Goal: Obtain resource: Download file/media

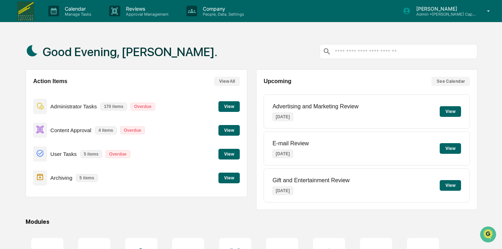
click at [233, 180] on button "View" at bounding box center [228, 178] width 21 height 11
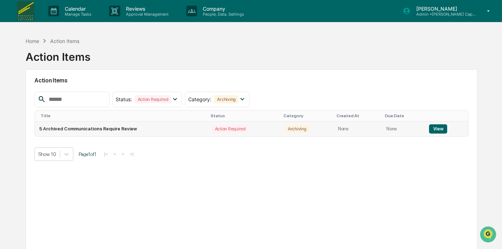
click at [434, 129] on button "View" at bounding box center [438, 128] width 18 height 9
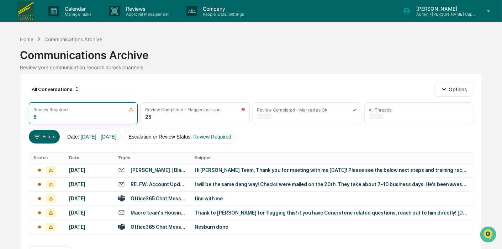
scroll to position [28, 0]
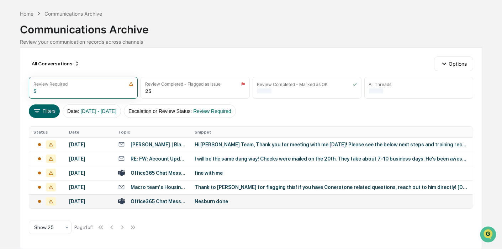
click at [197, 204] on div "Nesburn done" at bounding box center [332, 202] width 274 height 6
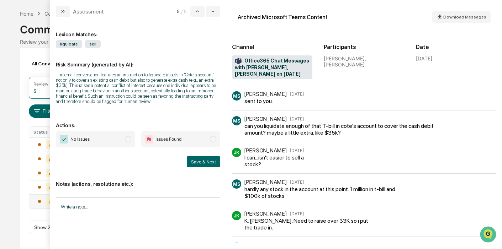
scroll to position [39, 0]
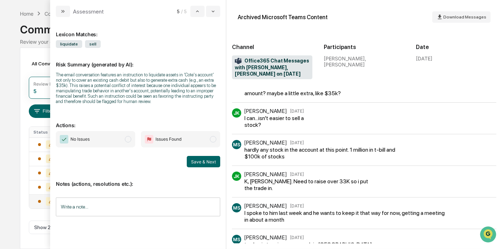
click at [5, 41] on div "Calendar Manage Tasks Reviews Approval Management Company People, Data, Setting…" at bounding box center [251, 111] width 502 height 275
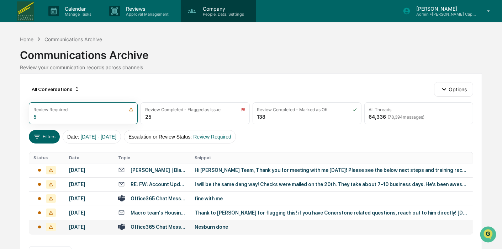
click at [221, 10] on p "Company" at bounding box center [222, 9] width 51 height 6
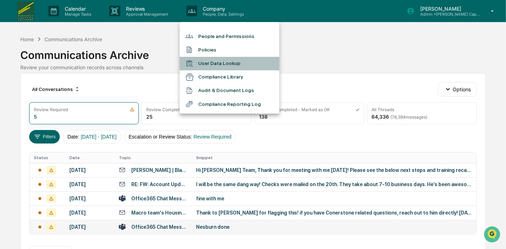
click at [228, 68] on li "User Data Lookup" at bounding box center [230, 64] width 100 height 14
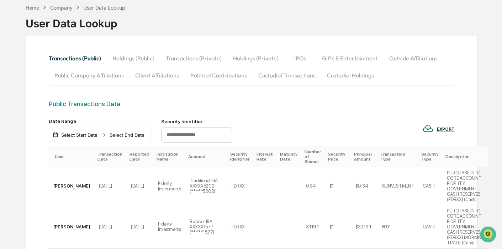
scroll to position [39, 0]
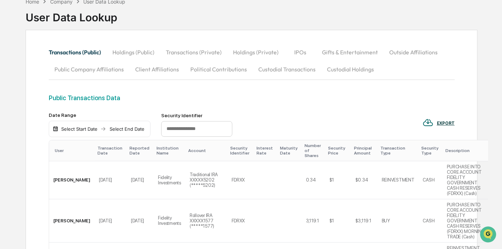
click at [83, 130] on div "Select Start Date" at bounding box center [79, 129] width 39 height 6
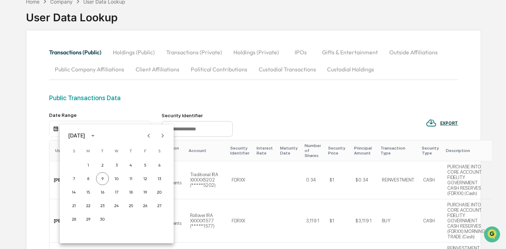
click at [154, 134] on button "Previous month" at bounding box center [149, 136] width 14 height 14
click at [153, 134] on button "Previous month" at bounding box center [149, 136] width 14 height 14
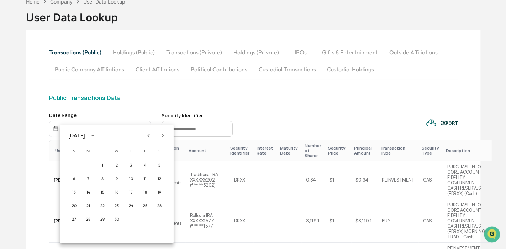
click at [153, 134] on button "Previous month" at bounding box center [149, 136] width 14 height 14
click at [114, 164] on button "1" at bounding box center [116, 165] width 13 height 13
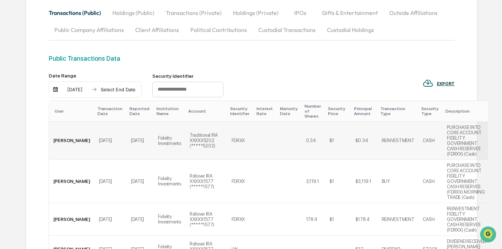
scroll to position [0, 0]
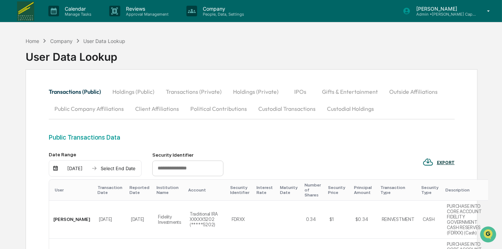
click at [119, 168] on div "Select End Date" at bounding box center [118, 169] width 39 height 6
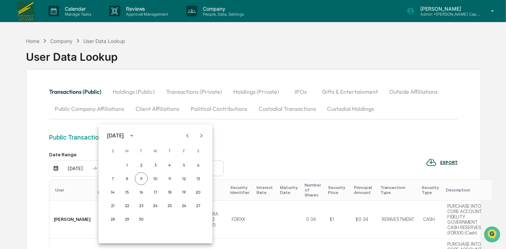
click at [191, 135] on icon "Previous month" at bounding box center [188, 136] width 8 height 8
click at [190, 135] on icon "Previous month" at bounding box center [188, 136] width 8 height 8
click at [126, 220] on button "30" at bounding box center [127, 219] width 13 height 13
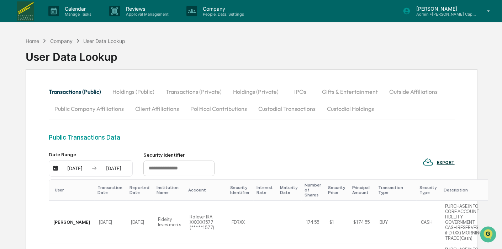
click at [442, 157] on div "EXPORT" at bounding box center [438, 163] width 32 height 12
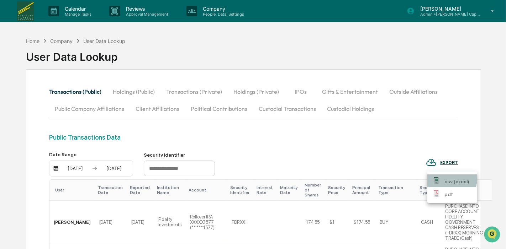
click at [447, 179] on p "csv (excel)" at bounding box center [456, 181] width 25 height 7
